Goal: Task Accomplishment & Management: Use online tool/utility

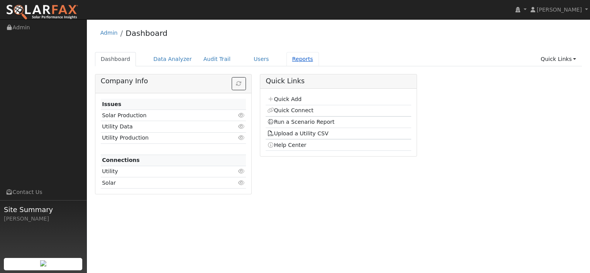
click at [287, 59] on link "Reports" at bounding box center [302, 59] width 32 height 14
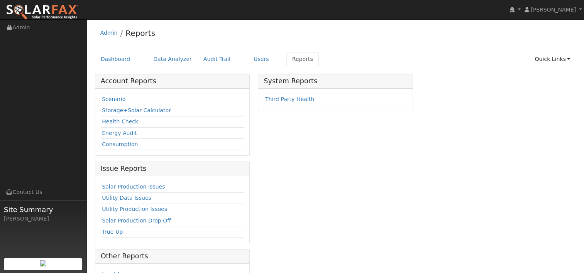
click at [96, 97] on div "Scenario Storage+Solar Calculator Health Check Energy Audit Consumption" at bounding box center [172, 122] width 154 height 67
click at [110, 98] on link "Scenario" at bounding box center [114, 99] width 24 height 6
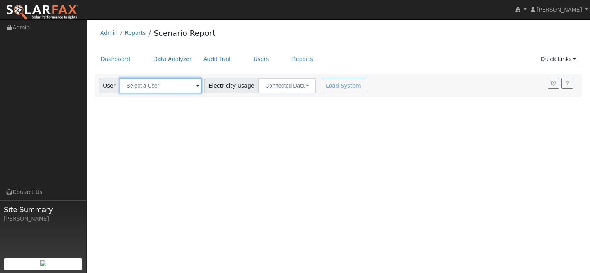
click at [156, 87] on input "text" at bounding box center [161, 85] width 82 height 15
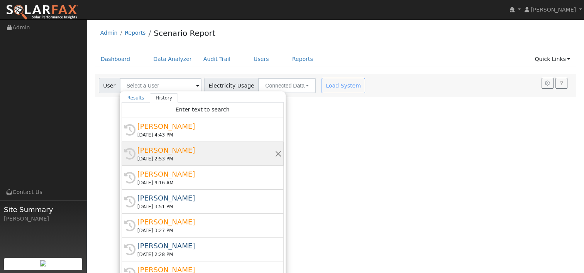
click at [165, 154] on div "[PERSON_NAME]" at bounding box center [205, 150] width 137 height 10
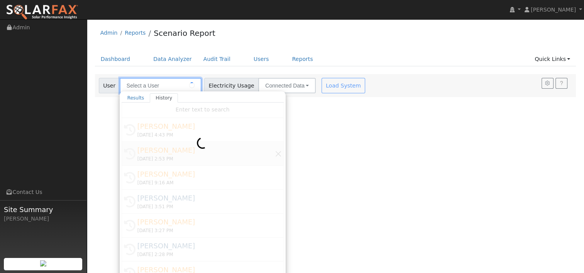
type input "[PERSON_NAME]"
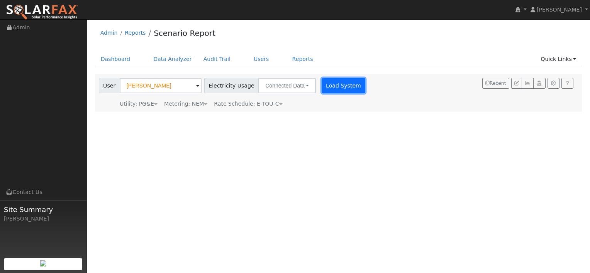
click at [329, 85] on button "Load System" at bounding box center [343, 85] width 44 height 15
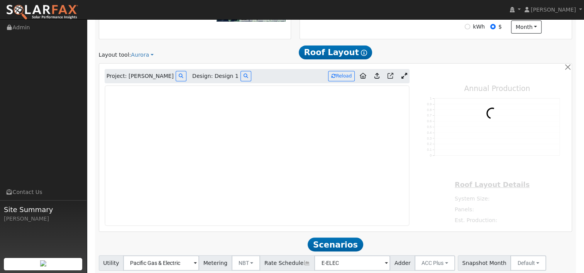
scroll to position [249, 0]
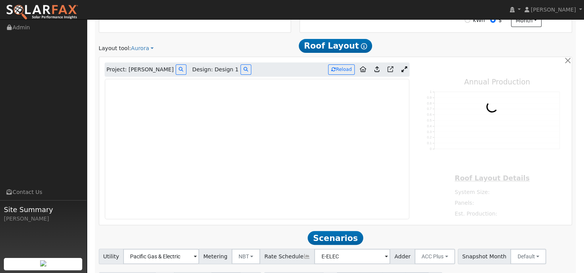
type input "17366"
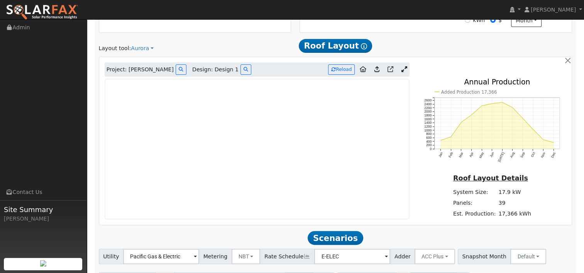
click at [406, 69] on icon at bounding box center [404, 69] width 6 height 6
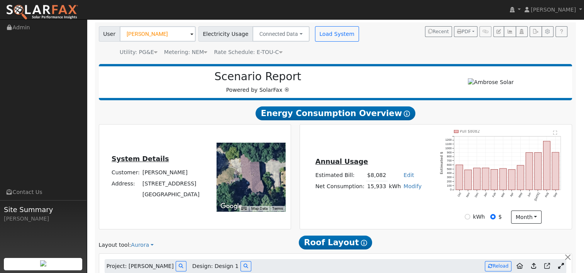
scroll to position [0, 0]
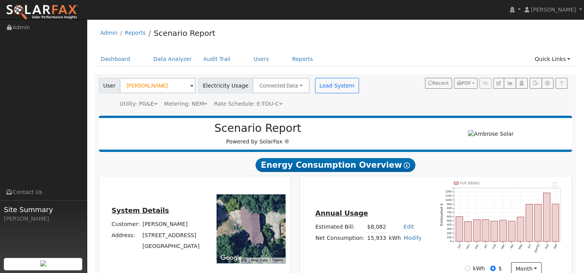
click at [190, 86] on span at bounding box center [191, 86] width 3 height 9
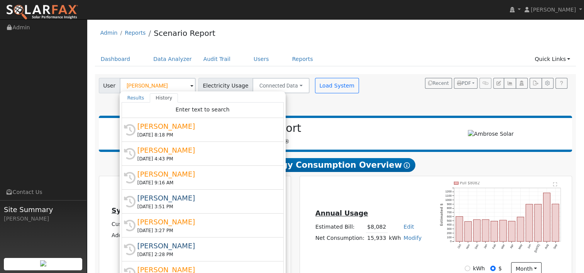
click at [405, 44] on div "Admin Reports Scenario Report" at bounding box center [335, 35] width 481 height 24
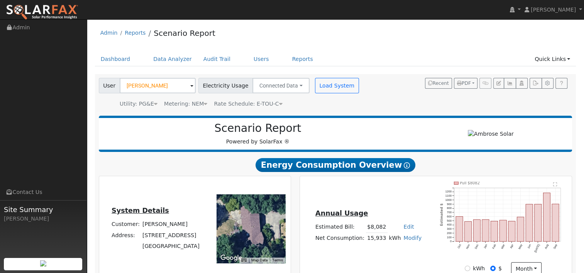
click at [190, 86] on span at bounding box center [191, 86] width 3 height 9
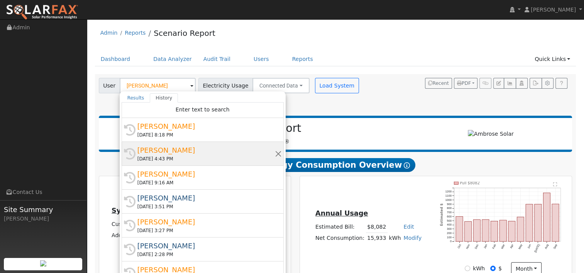
click at [156, 148] on div "[PERSON_NAME]" at bounding box center [205, 150] width 137 height 10
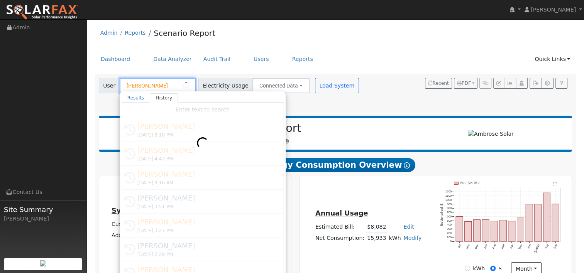
type input "[PERSON_NAME]"
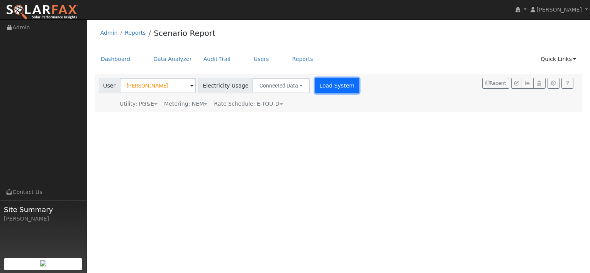
click at [324, 85] on button "Load System" at bounding box center [337, 85] width 44 height 15
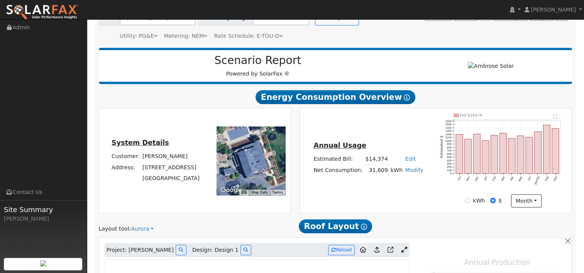
scroll to position [77, 0]
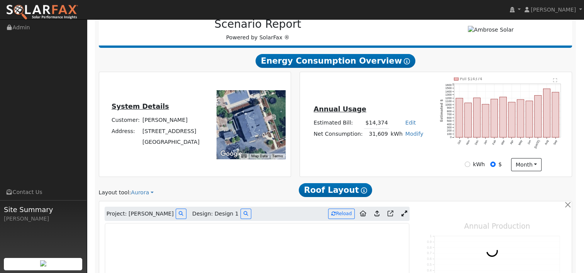
type input "24736"
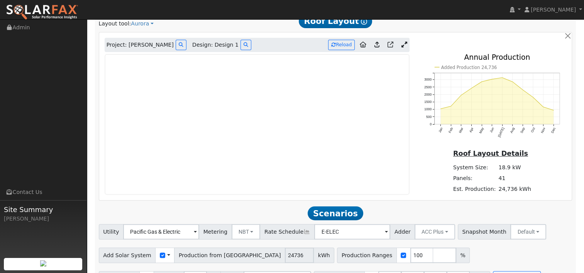
scroll to position [256, 0]
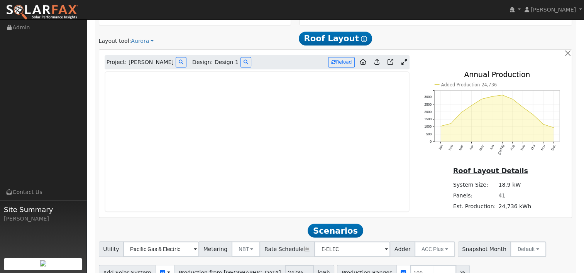
click at [407, 62] on link at bounding box center [403, 63] width 11 height 12
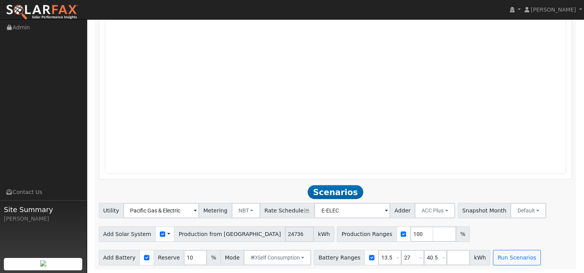
scroll to position [462, 0]
click at [378, 256] on input "13.5" at bounding box center [389, 257] width 23 height 15
type input "0"
click at [401, 257] on input "27" at bounding box center [412, 257] width 23 height 15
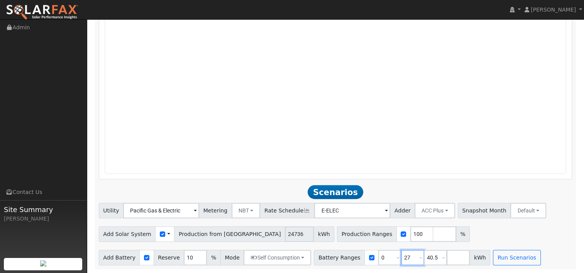
click at [401, 257] on input "27" at bounding box center [412, 257] width 23 height 15
type input "40.5"
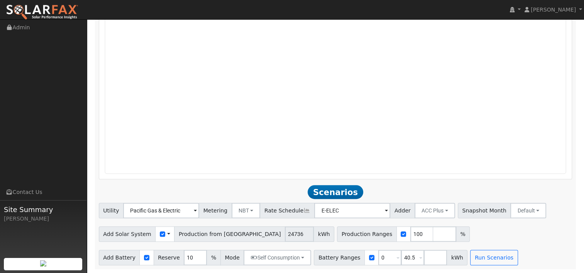
click at [477, 242] on div "Utility Pacific Gas & Electric Metering NBT NEM NBT Rate Schedule E-ELEC Adder …" at bounding box center [336, 234] width 482 height 63
click at [475, 258] on button "Run Scenarios" at bounding box center [493, 257] width 47 height 15
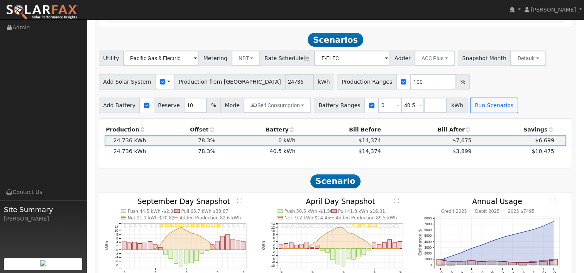
scroll to position [623, 0]
